Goal: Complete application form

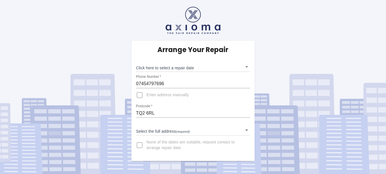
click at [155, 96] on span "Enter address manually" at bounding box center [167, 95] width 42 height 6
click at [146, 96] on input "Enter address manually" at bounding box center [140, 95] width 14 height 14
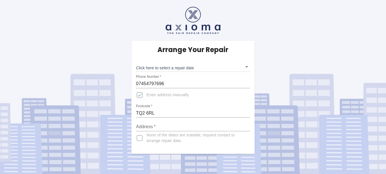
click at [155, 96] on span "Enter address manually" at bounding box center [167, 95] width 42 height 6
click at [146, 96] on input "Enter address manually" at bounding box center [140, 95] width 14 height 14
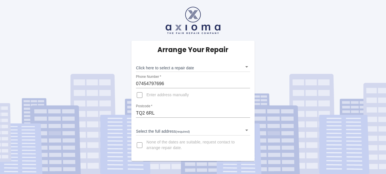
click at [141, 93] on input "Enter address manually" at bounding box center [140, 95] width 14 height 14
checkbox input "true"
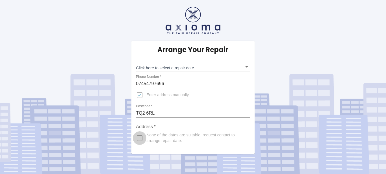
click at [140, 139] on input "None of the dates are suitable, request contact to arrange repair date." at bounding box center [140, 138] width 14 height 14
checkbox input "true"
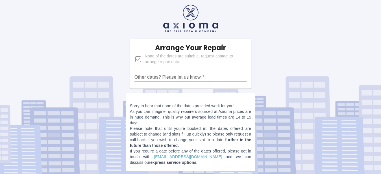
scroll to position [3, 0]
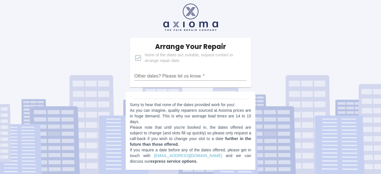
click at [303, 60] on div "Arrange Your Repair None of the dates are suitable, request contact to arrange …" at bounding box center [191, 85] width 390 height 177
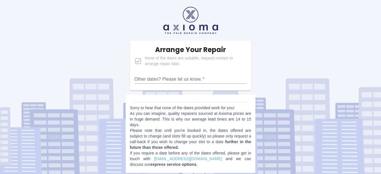
click at [254, 28] on div "Arrange Your Repair None of the dates are suitable, request contact to arrange …" at bounding box center [191, 88] width 390 height 177
click at [252, 27] on div "Arrange Your Repair None of the dates are suitable, request contact to arrange …" at bounding box center [191, 88] width 390 height 177
